Goal: Task Accomplishment & Management: Use online tool/utility

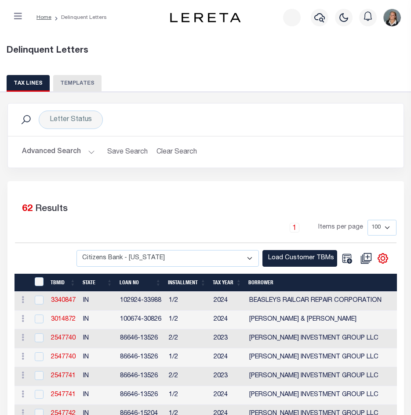
select select "100"
select select "2131"
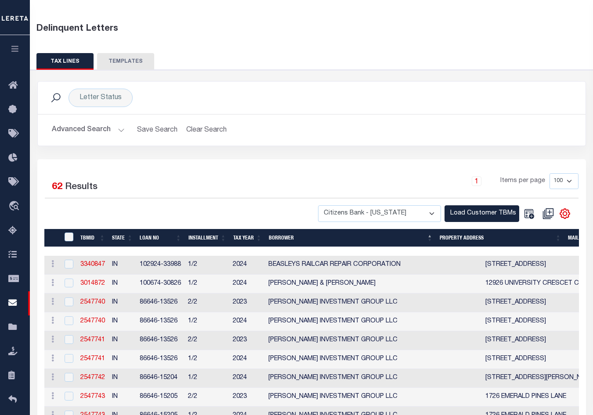
scroll to position [132, 0]
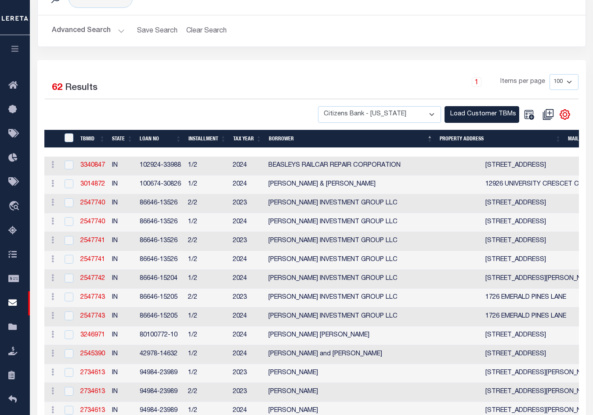
click at [64, 186] on div at bounding box center [68, 185] width 11 height 10
checkbox input "true"
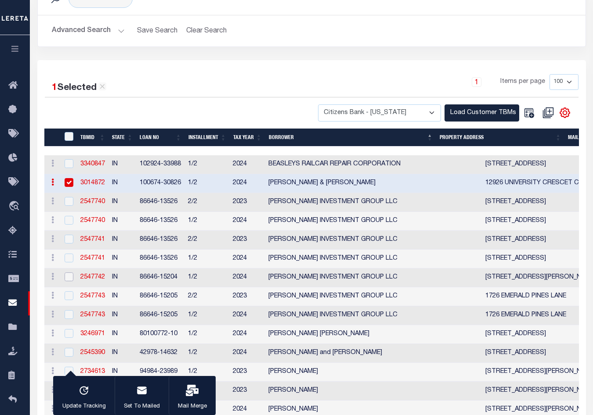
click at [66, 281] on input "checkbox" at bounding box center [69, 277] width 9 height 9
checkbox input "true"
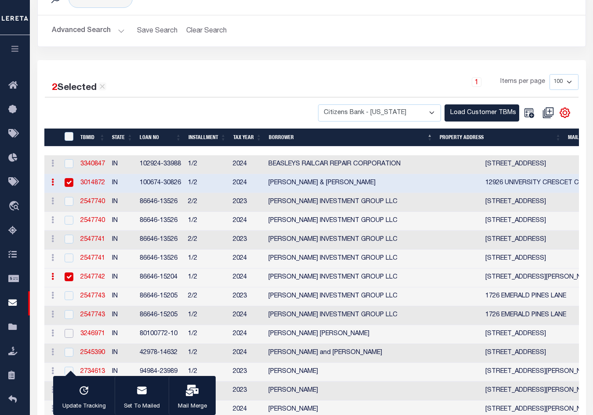
click at [67, 338] on input "checkbox" at bounding box center [69, 333] width 9 height 9
checkbox input "true"
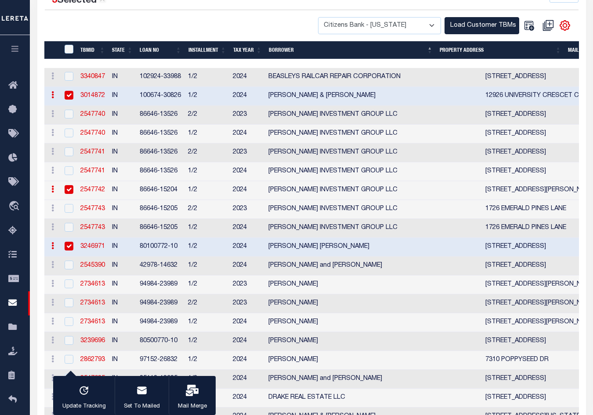
scroll to position [220, 0]
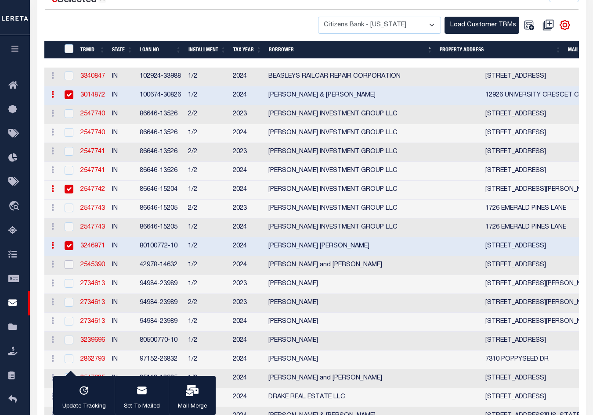
click at [71, 268] on input "checkbox" at bounding box center [69, 264] width 9 height 9
checkbox input "true"
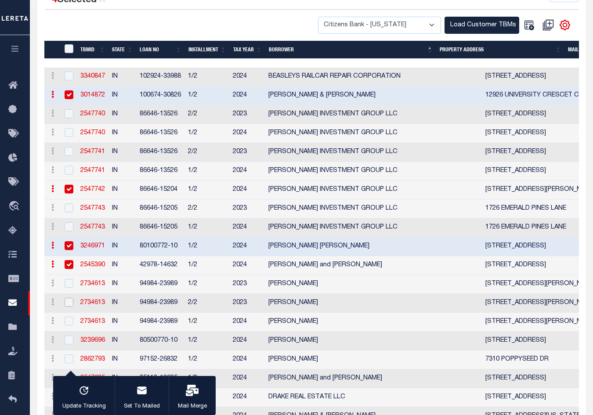
click at [69, 306] on input "checkbox" at bounding box center [69, 302] width 9 height 9
checkbox input "true"
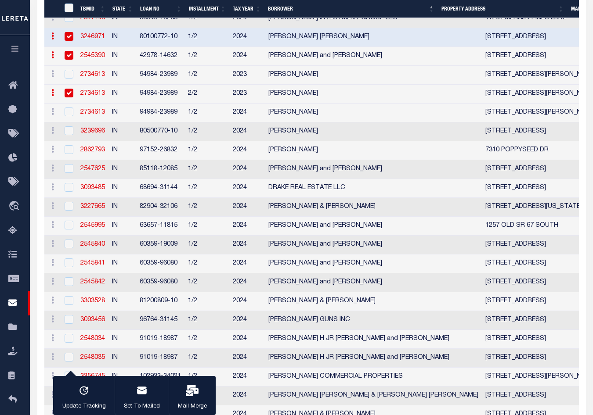
scroll to position [439, 0]
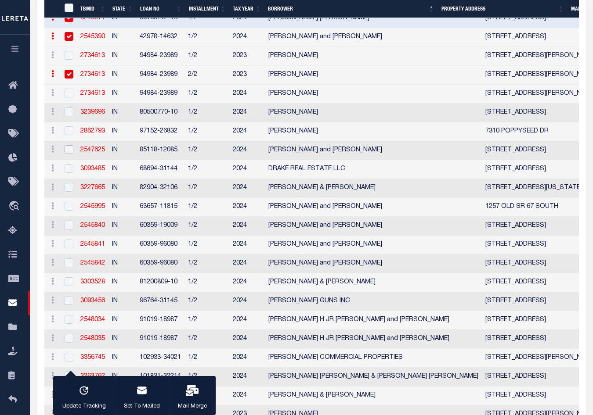
click at [72, 154] on input "checkbox" at bounding box center [69, 149] width 9 height 9
checkbox input "true"
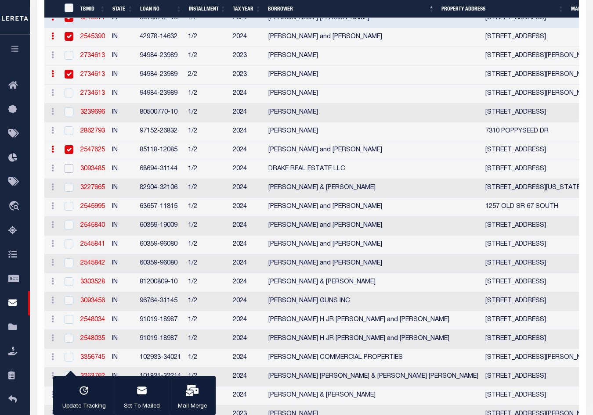
click at [70, 173] on input "checkbox" at bounding box center [69, 168] width 9 height 9
checkbox input "true"
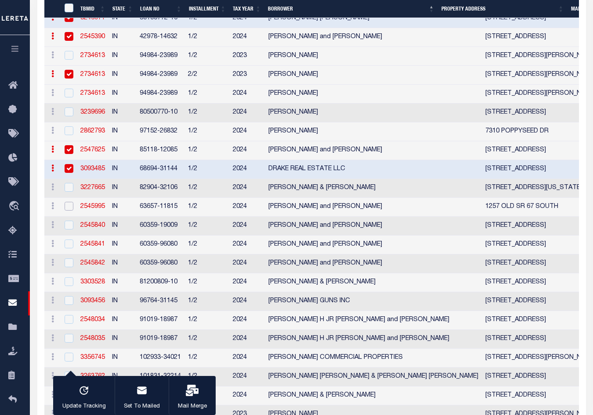
click at [70, 211] on input "checkbox" at bounding box center [69, 206] width 9 height 9
checkbox input "true"
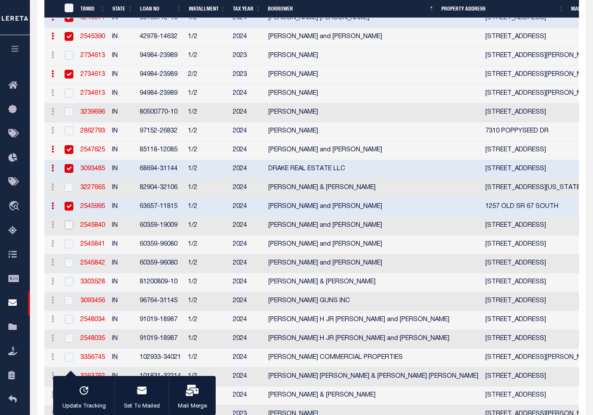
click at [67, 230] on input "checkbox" at bounding box center [69, 225] width 9 height 9
checkbox input "true"
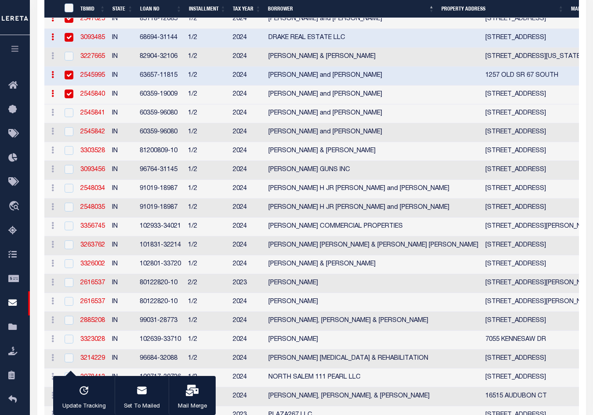
scroll to position [571, 0]
click at [67, 155] on input "checkbox" at bounding box center [69, 150] width 9 height 9
checkbox input "true"
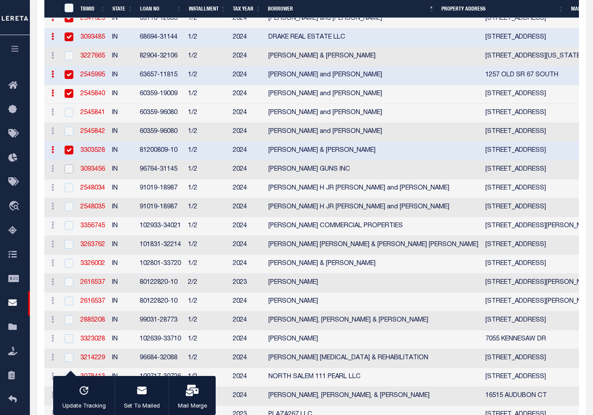
click at [69, 173] on input "checkbox" at bounding box center [69, 169] width 9 height 9
checkbox input "true"
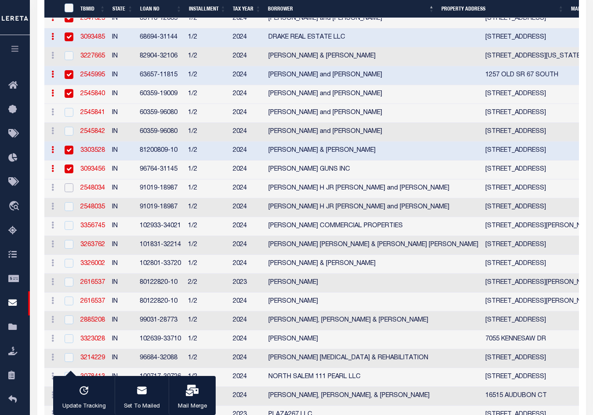
click at [69, 192] on input "checkbox" at bounding box center [69, 188] width 9 height 9
checkbox input "true"
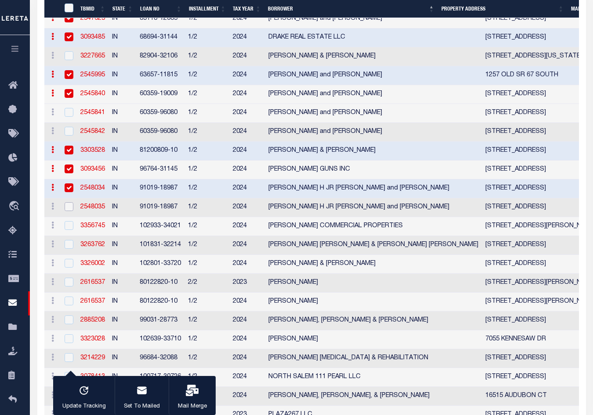
click at [70, 211] on input "checkbox" at bounding box center [69, 206] width 9 height 9
checkbox input "true"
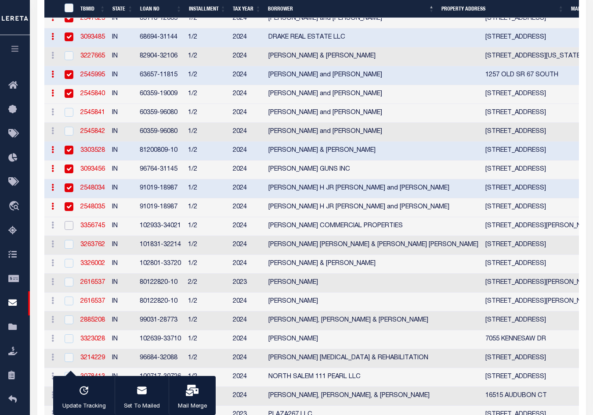
click at [70, 230] on input "checkbox" at bounding box center [69, 225] width 9 height 9
checkbox input "true"
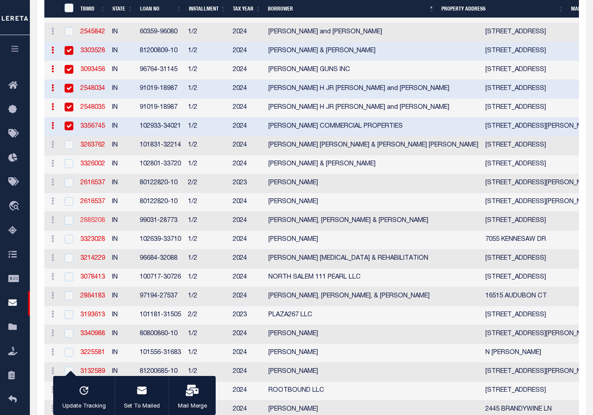
scroll to position [703, 0]
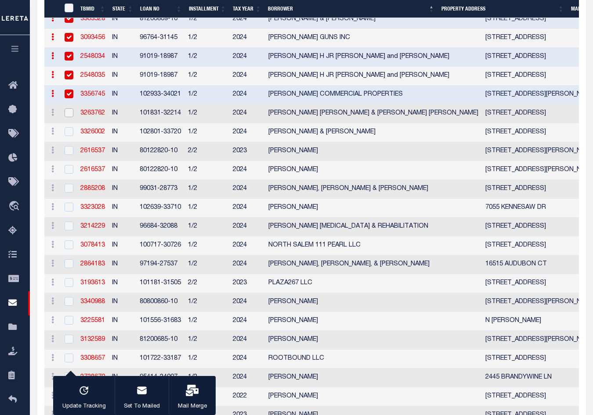
click at [69, 117] on input "checkbox" at bounding box center [69, 112] width 9 height 9
checkbox input "true"
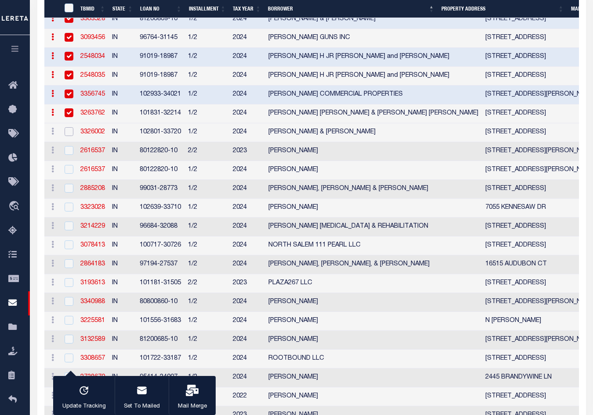
click at [68, 136] on input "checkbox" at bounding box center [69, 131] width 9 height 9
checkbox input "true"
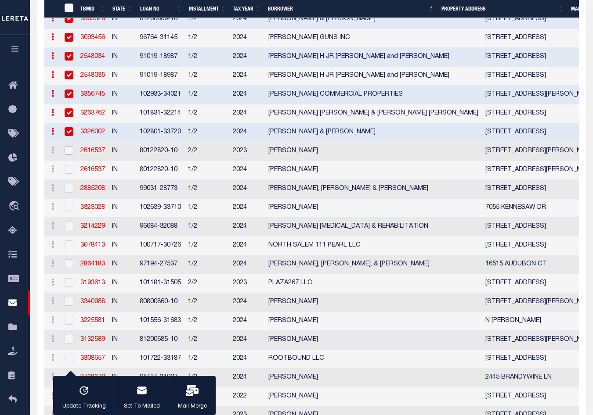
click at [69, 155] on input "checkbox" at bounding box center [69, 150] width 9 height 9
checkbox input "true"
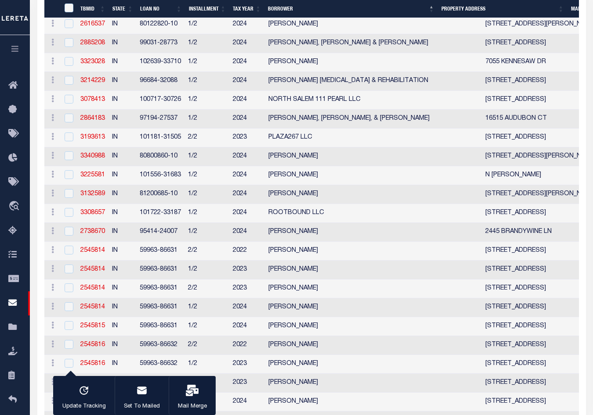
scroll to position [834, 0]
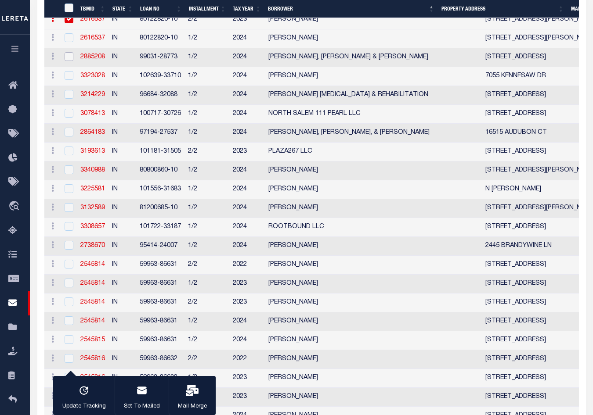
click at [72, 61] on input "checkbox" at bounding box center [69, 56] width 9 height 9
checkbox input "true"
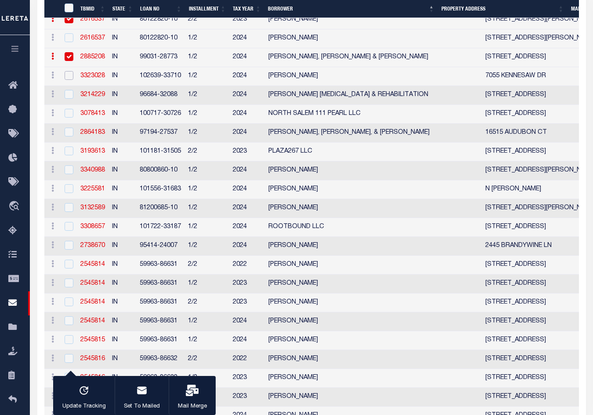
click at [71, 80] on input "checkbox" at bounding box center [69, 75] width 9 height 9
checkbox input "true"
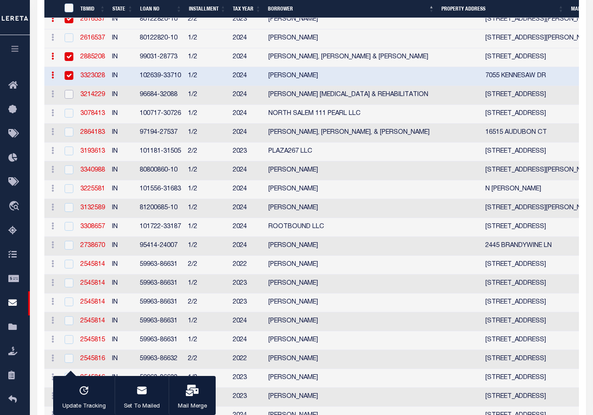
click at [68, 99] on input "checkbox" at bounding box center [69, 94] width 9 height 9
checkbox input "true"
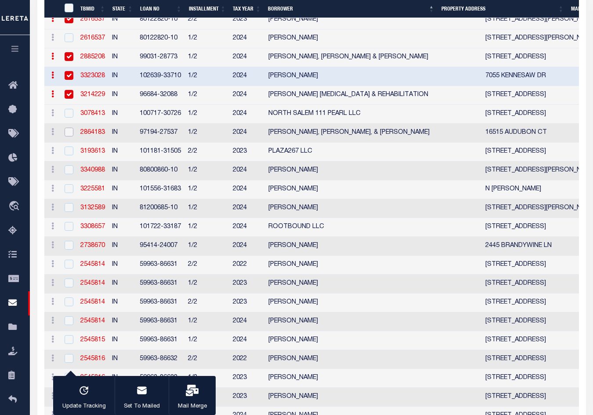
click at [68, 137] on input "checkbox" at bounding box center [69, 132] width 9 height 9
checkbox input "true"
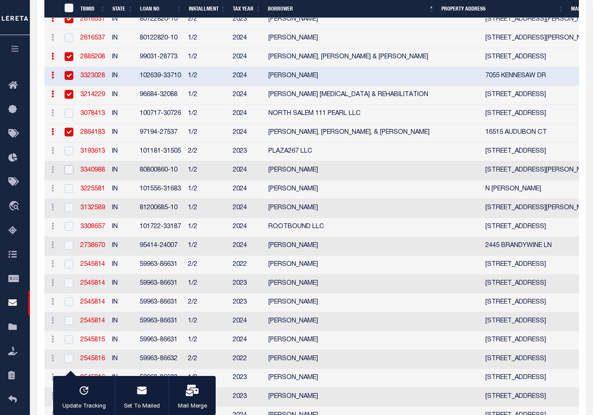
click at [70, 174] on input "checkbox" at bounding box center [69, 170] width 9 height 9
checkbox input "true"
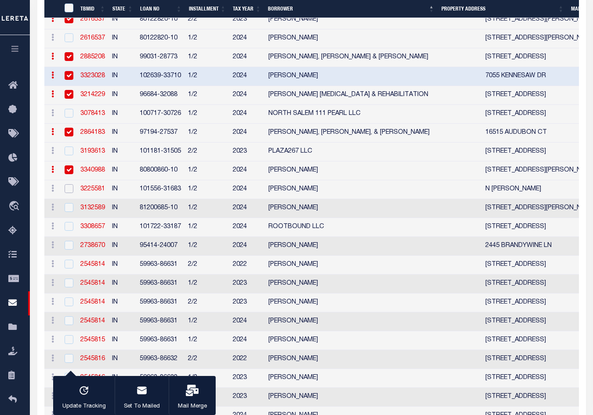
click at [69, 193] on input "checkbox" at bounding box center [69, 188] width 9 height 9
checkbox input "true"
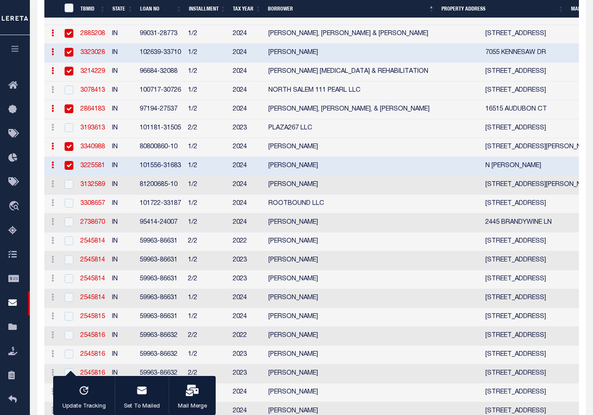
scroll to position [878, 0]
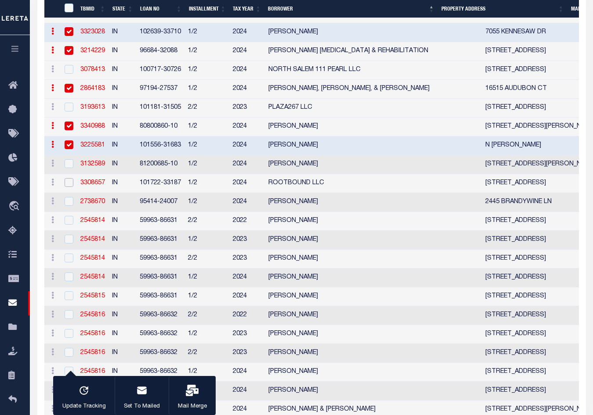
click at [68, 187] on input "checkbox" at bounding box center [69, 182] width 9 height 9
checkbox input "true"
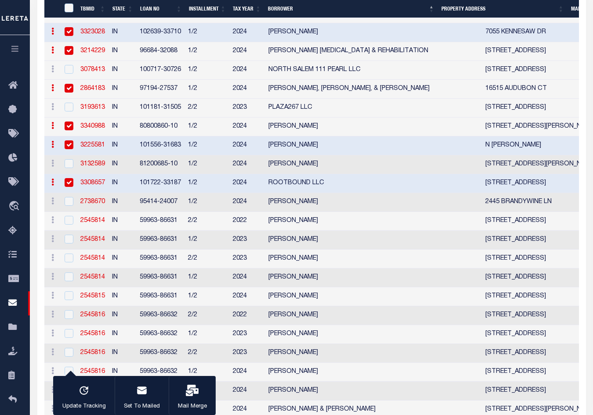
scroll to position [966, 0]
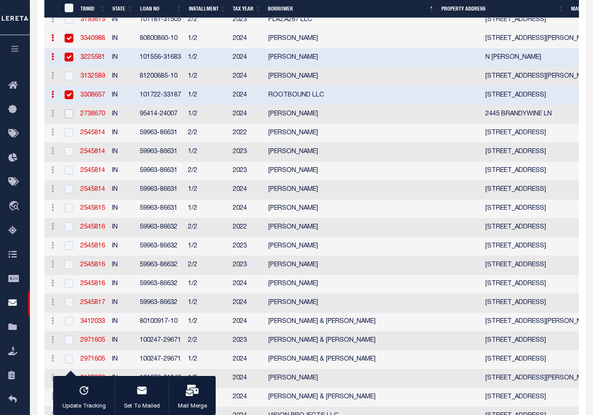
click at [69, 118] on input "checkbox" at bounding box center [69, 113] width 9 height 9
checkbox input "true"
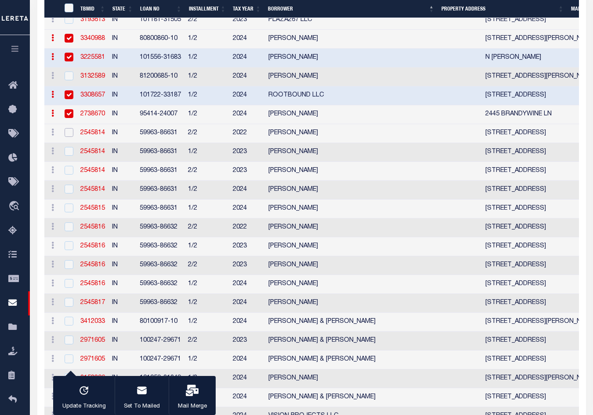
click at [72, 137] on input "checkbox" at bounding box center [69, 132] width 9 height 9
checkbox input "true"
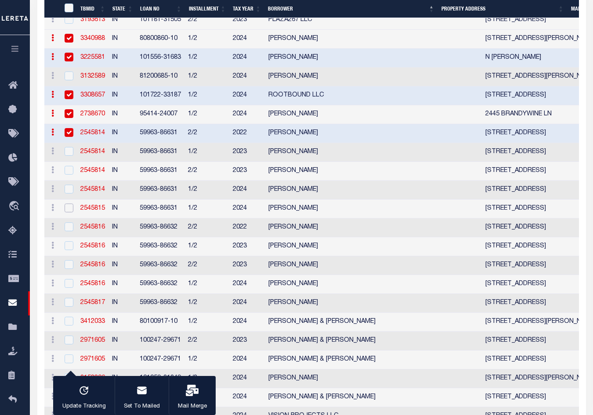
click at [67, 213] on input "checkbox" at bounding box center [69, 208] width 9 height 9
checkbox input "true"
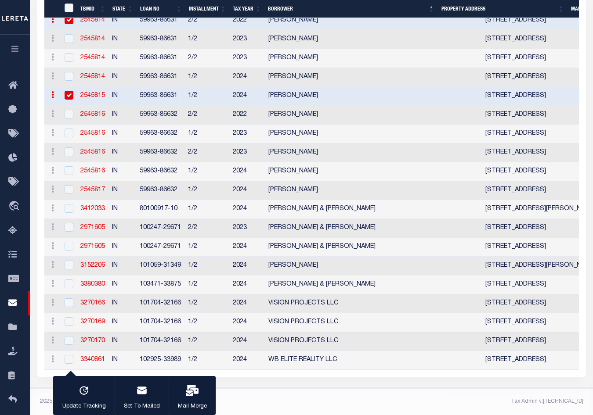
scroll to position [1116, 0]
click at [71, 223] on input "checkbox" at bounding box center [69, 227] width 9 height 9
checkbox input "true"
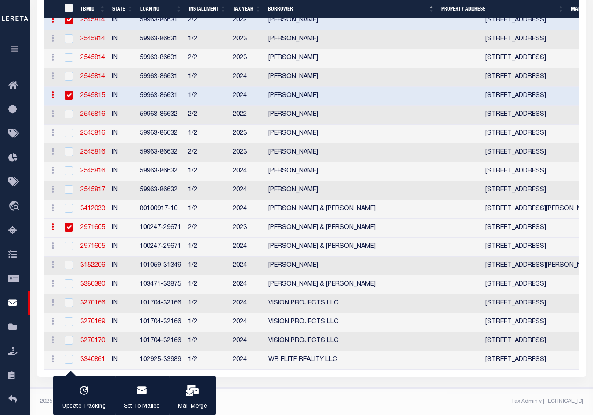
scroll to position [1098, 0]
click at [68, 270] on input "checkbox" at bounding box center [69, 265] width 9 height 9
checkbox input "true"
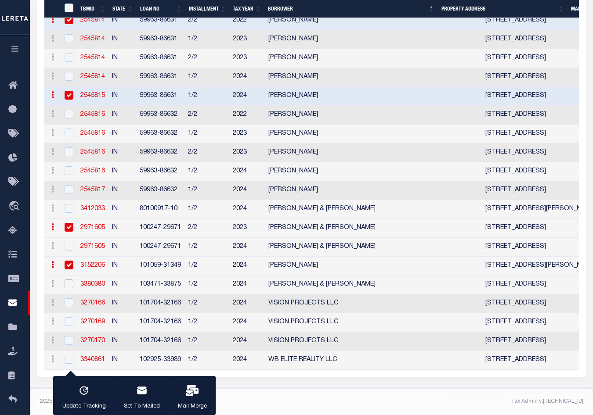
click at [69, 288] on input "checkbox" at bounding box center [69, 284] width 9 height 9
checkbox input "true"
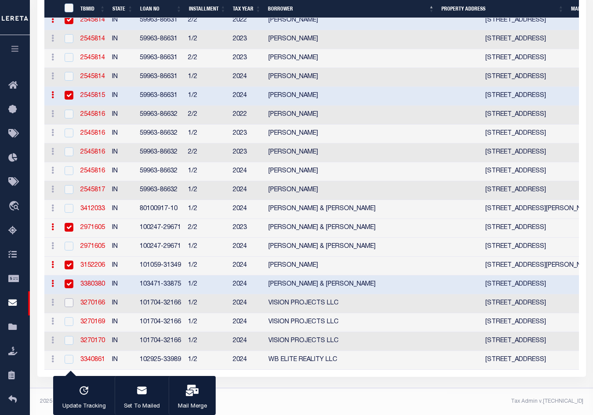
click at [69, 307] on input "checkbox" at bounding box center [69, 303] width 9 height 9
checkbox input "true"
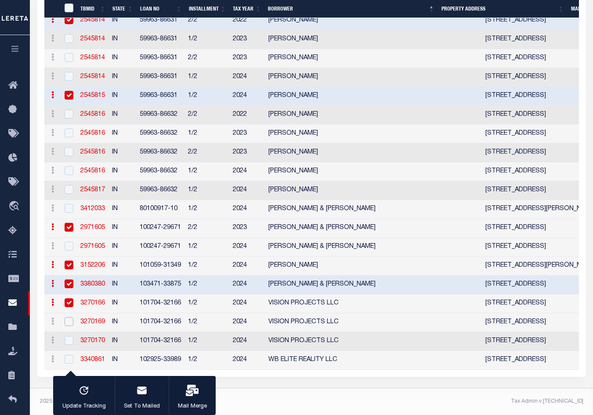
click at [72, 326] on input "checkbox" at bounding box center [69, 321] width 9 height 9
checkbox input "true"
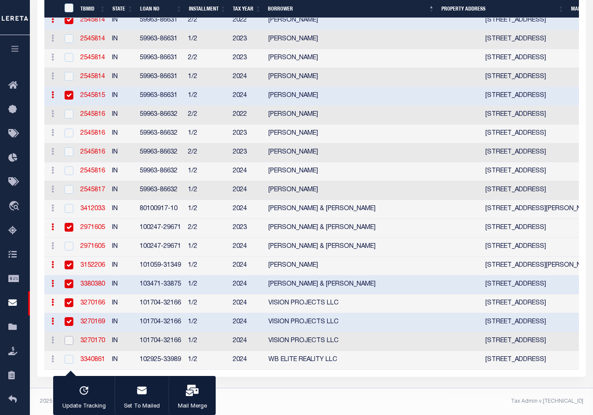
click at [71, 345] on input "checkbox" at bounding box center [69, 340] width 9 height 9
checkbox input "true"
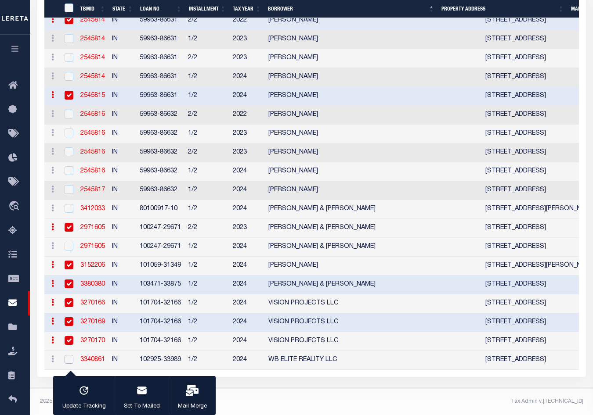
click at [65, 364] on input "checkbox" at bounding box center [69, 359] width 9 height 9
checkbox input "true"
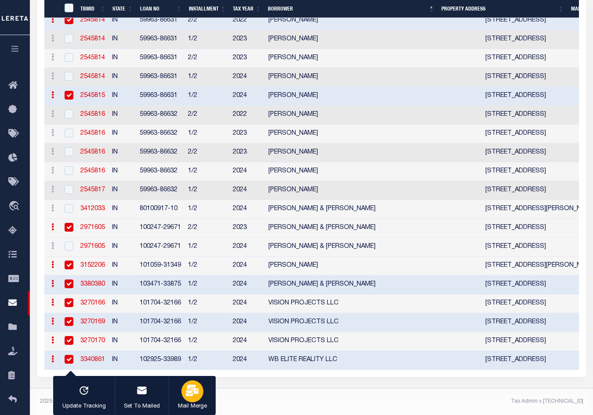
click at [193, 389] on icon "button" at bounding box center [192, 390] width 13 height 11
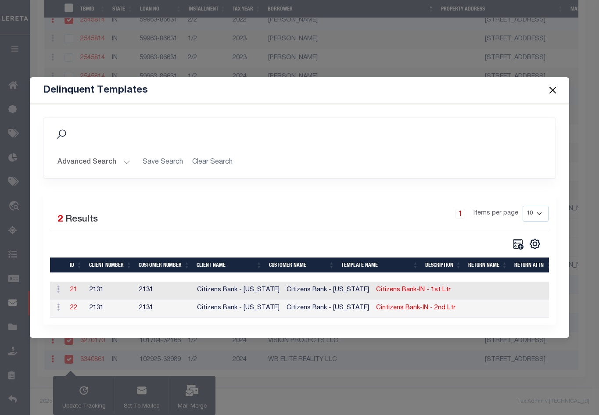
click at [72, 288] on link "21" at bounding box center [73, 290] width 7 height 6
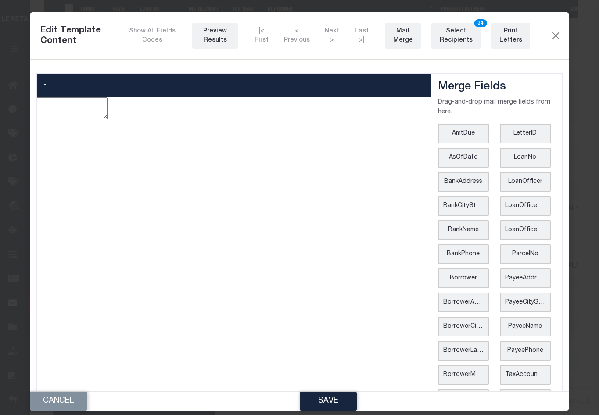
type textarea "<p style="text-align: center;"><img style="float: left;" src="data:image/png;ba…"
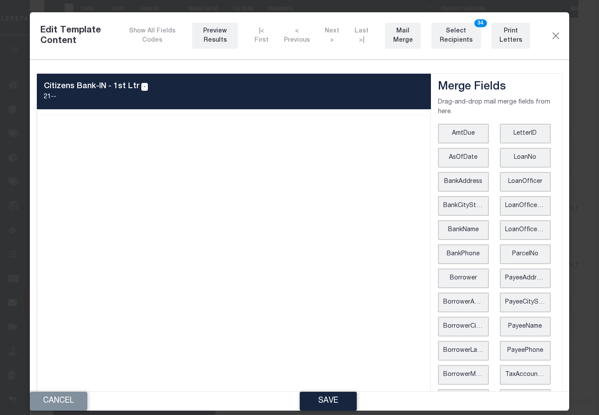
scroll to position [0, 0]
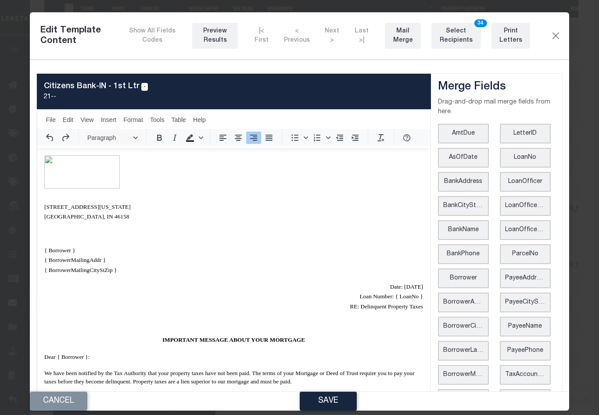
click at [390, 285] on span "Date: [DATE]" at bounding box center [406, 287] width 33 height 7
drag, startPoint x: 368, startPoint y: 288, endPoint x: 393, endPoint y: 287, distance: 25.9
click at [393, 287] on span "Date: [DATE]" at bounding box center [406, 287] width 33 height 7
click at [410, 37] on div "Print Letters" at bounding box center [510, 36] width 27 height 18
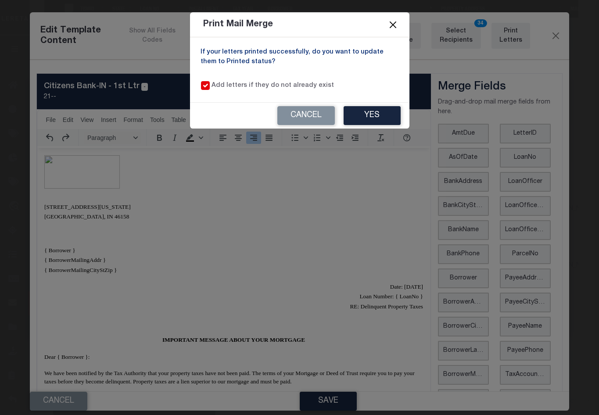
click at [389, 21] on button "Close" at bounding box center [392, 24] width 11 height 11
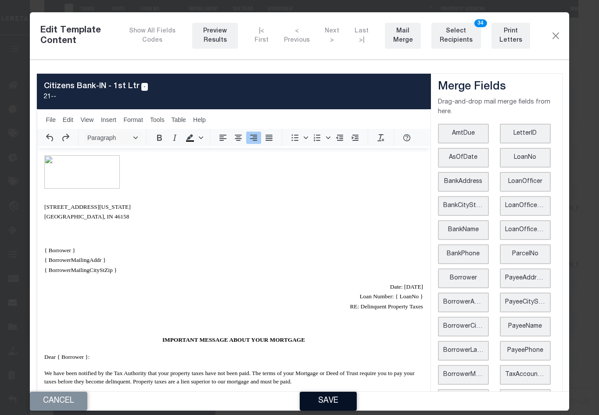
click at [316, 403] on button "Save" at bounding box center [328, 401] width 57 height 19
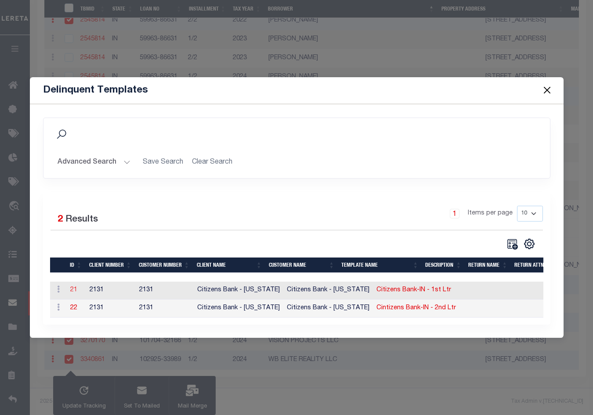
click at [75, 287] on link "21" at bounding box center [73, 290] width 7 height 6
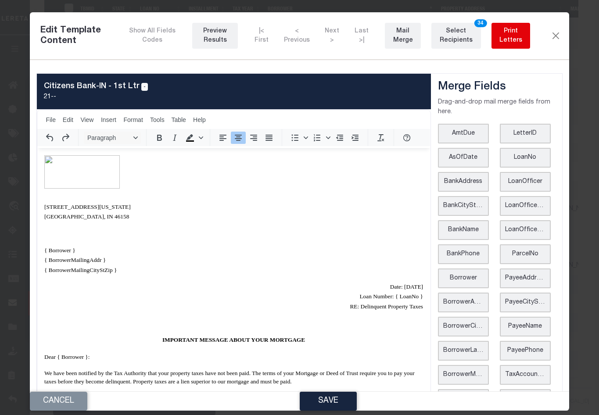
click at [410, 41] on div "Print Letters" at bounding box center [510, 36] width 27 height 18
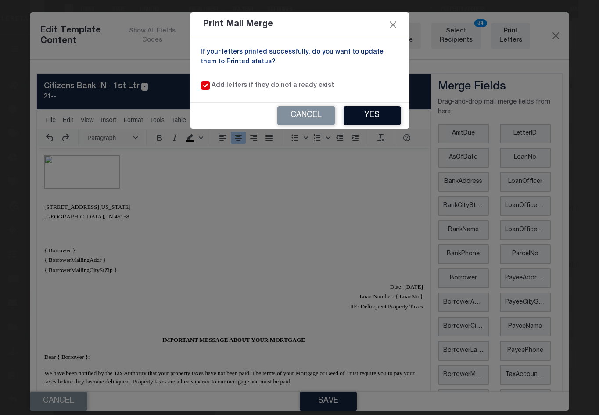
click at [382, 121] on button "Yes" at bounding box center [372, 115] width 57 height 19
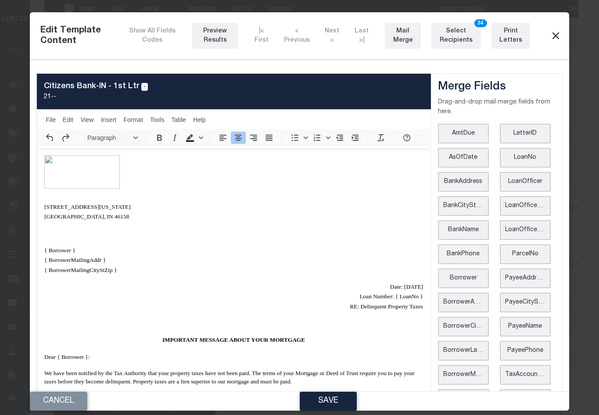
click at [410, 37] on button "Close" at bounding box center [556, 35] width 10 height 11
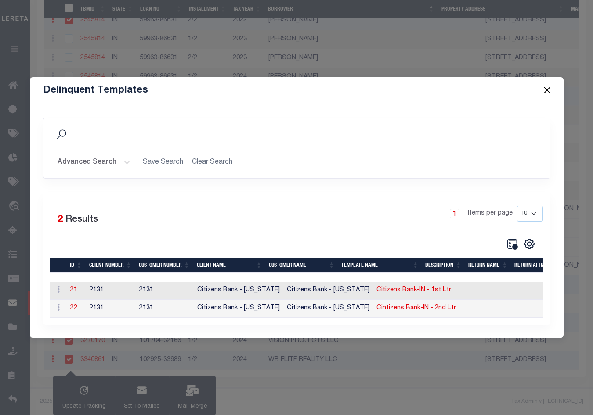
click at [410, 89] on button "Close" at bounding box center [546, 90] width 11 height 11
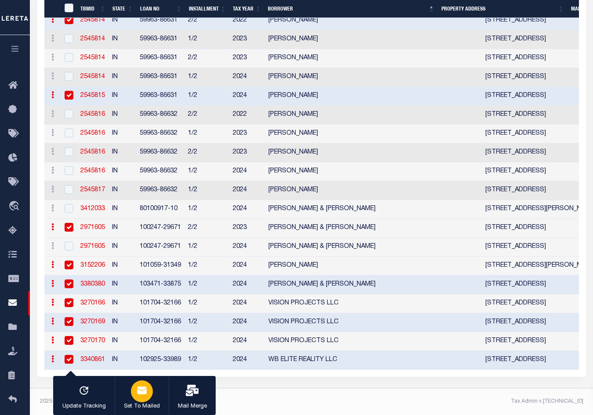
click at [141, 396] on icon "button" at bounding box center [141, 390] width 11 height 11
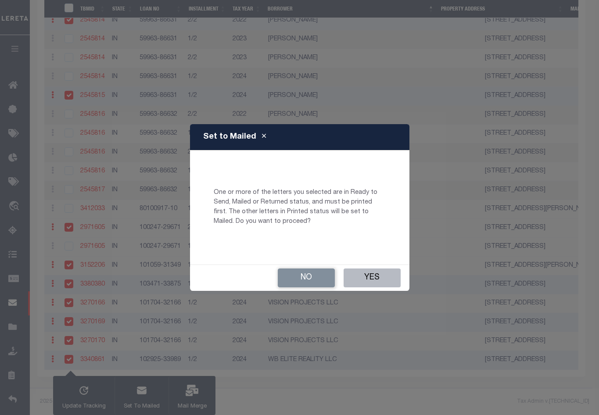
click at [377, 275] on button "Yes" at bounding box center [372, 278] width 57 height 19
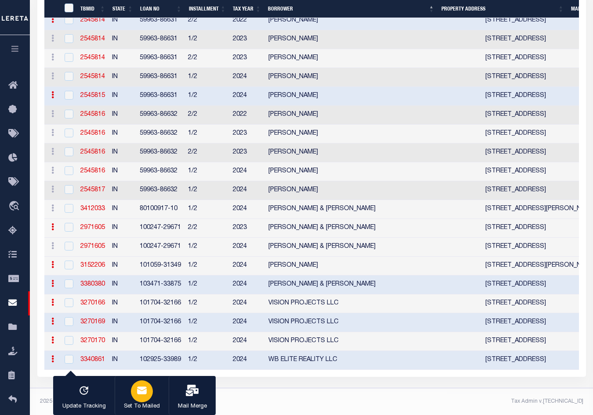
checkbox input "false"
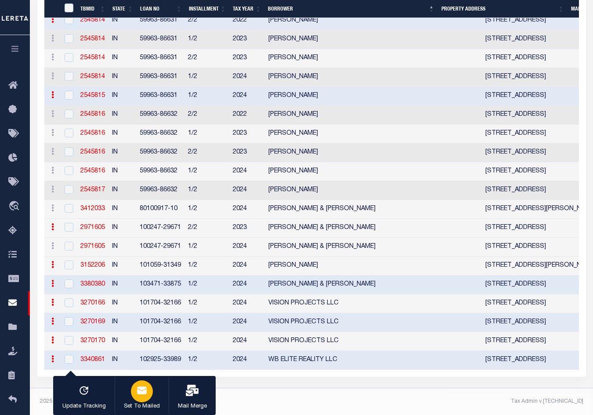
checkbox input "false"
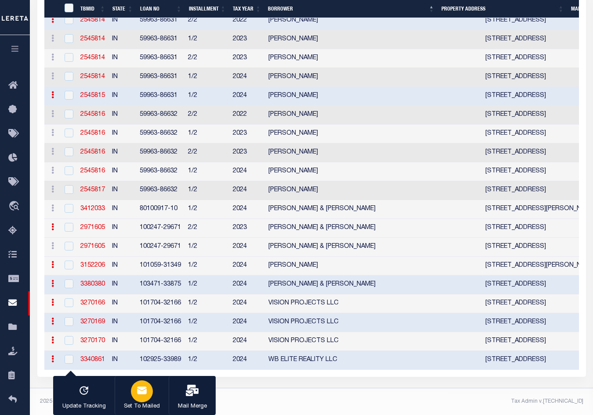
checkbox input "false"
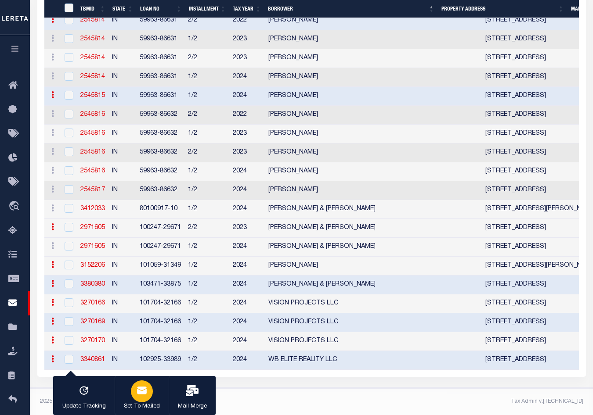
checkbox input "false"
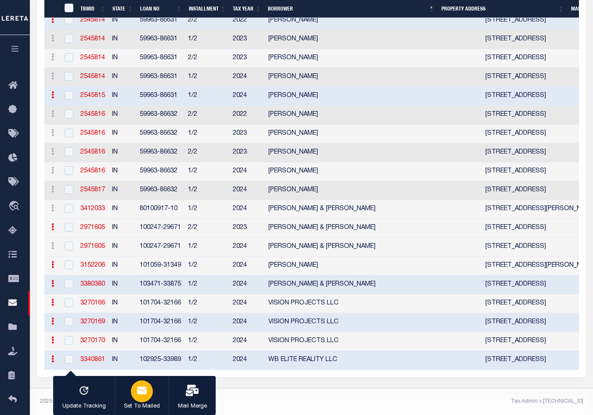
checkbox input "false"
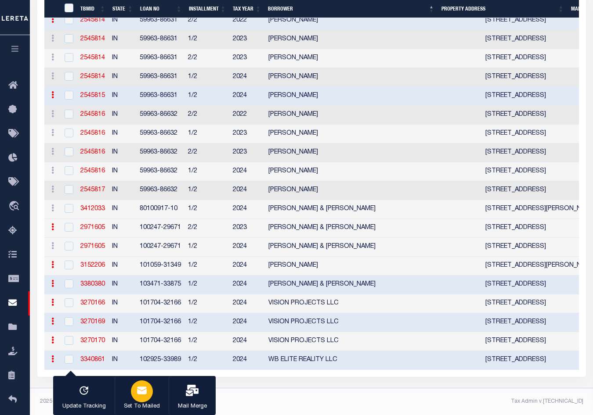
checkbox input "false"
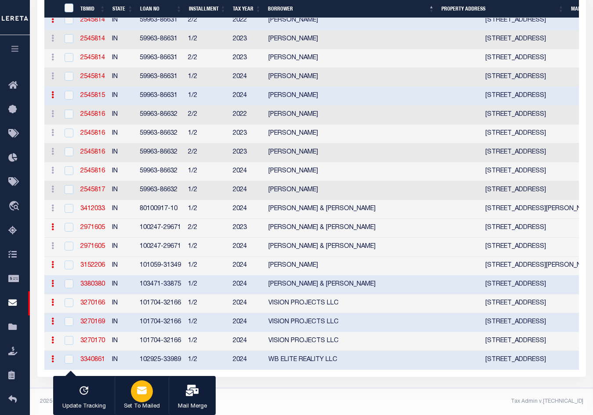
checkbox input "false"
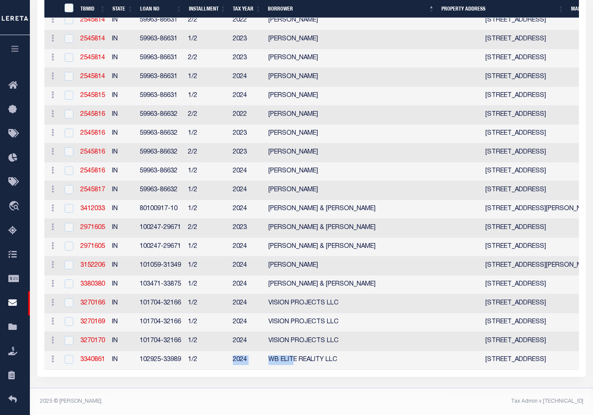
drag, startPoint x: 221, startPoint y: 383, endPoint x: 293, endPoint y: 375, distance: 72.1
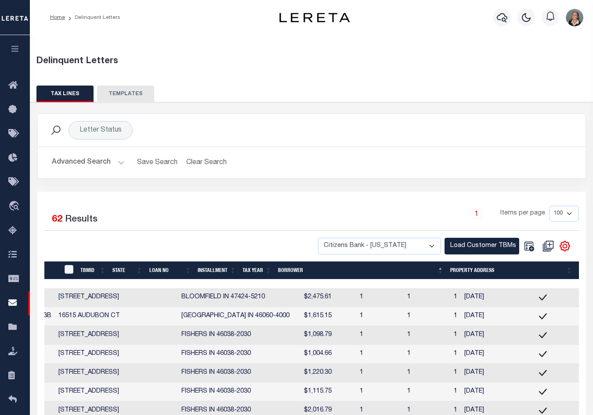
scroll to position [0, 557]
